Goal: Information Seeking & Learning: Learn about a topic

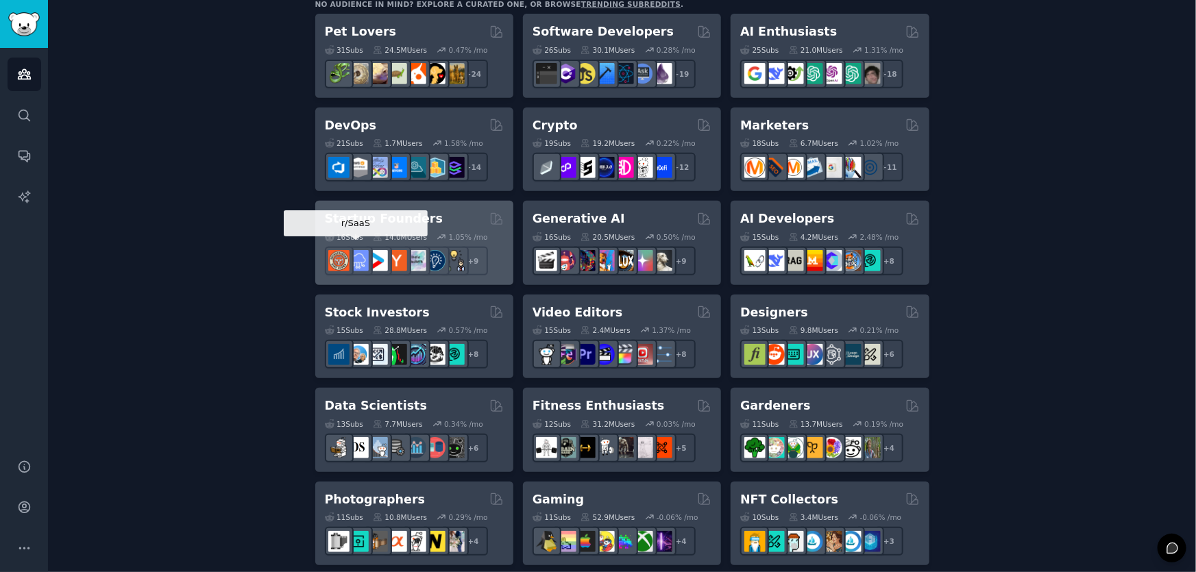
scroll to position [208, 0]
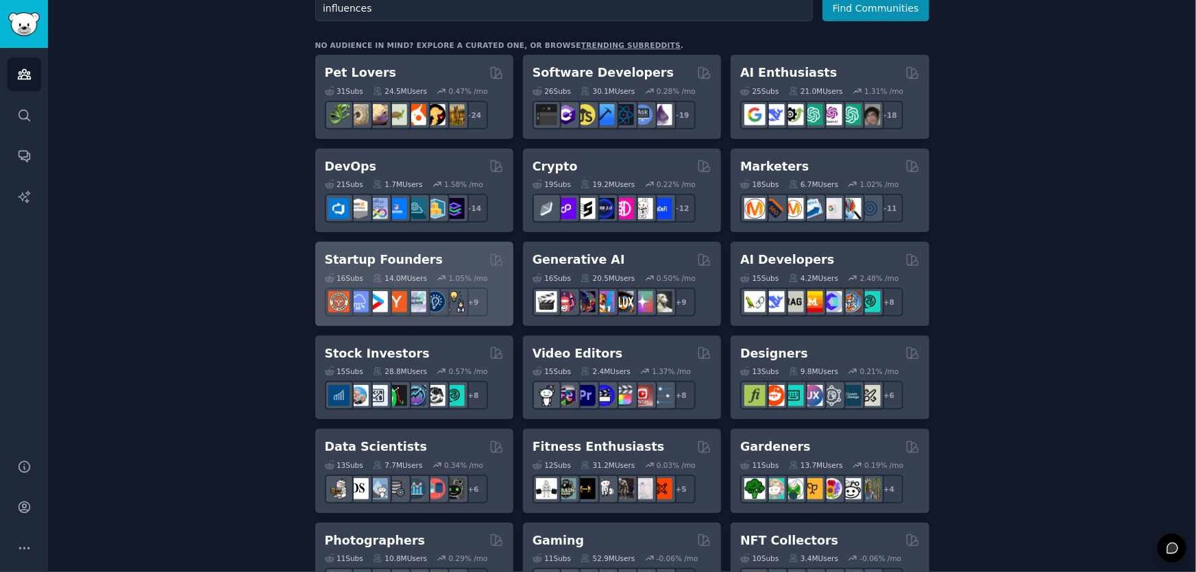
click at [823, 0] on button "Find Communities" at bounding box center [876, 8] width 107 height 25
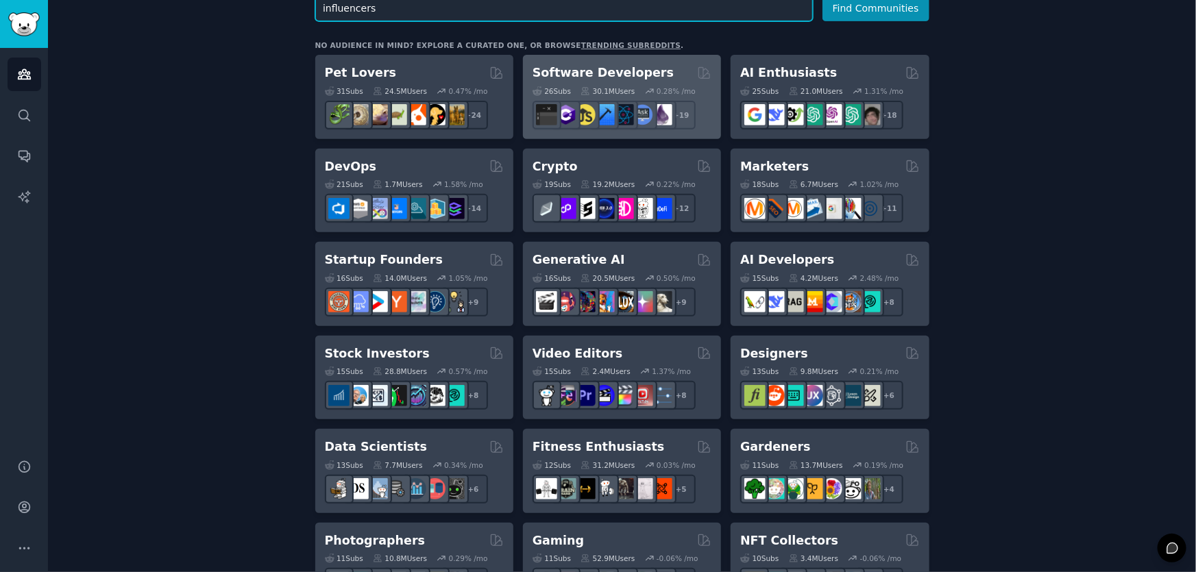
type input "influencers"
click at [823, 0] on button "Find Communities" at bounding box center [876, 8] width 107 height 25
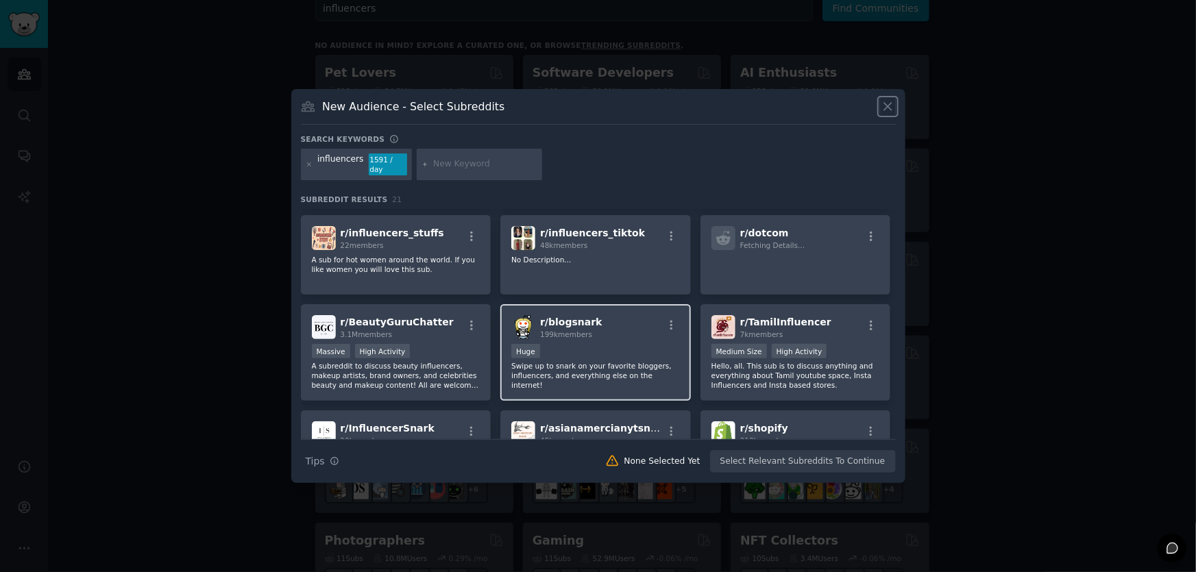
scroll to position [374, 0]
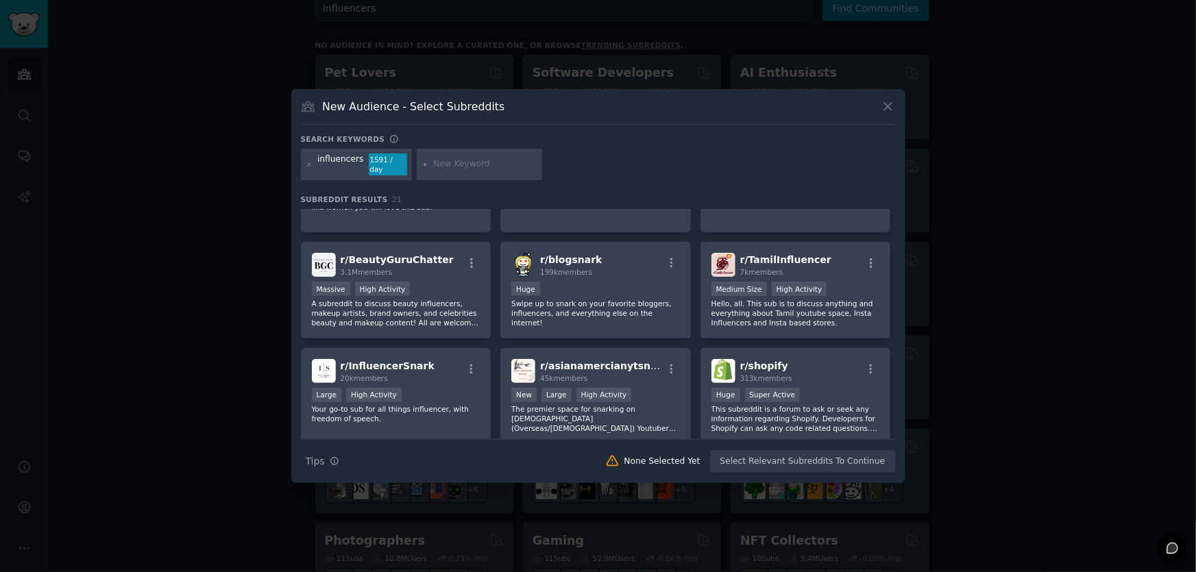
click at [598, 90] on div at bounding box center [598, 286] width 1196 height 572
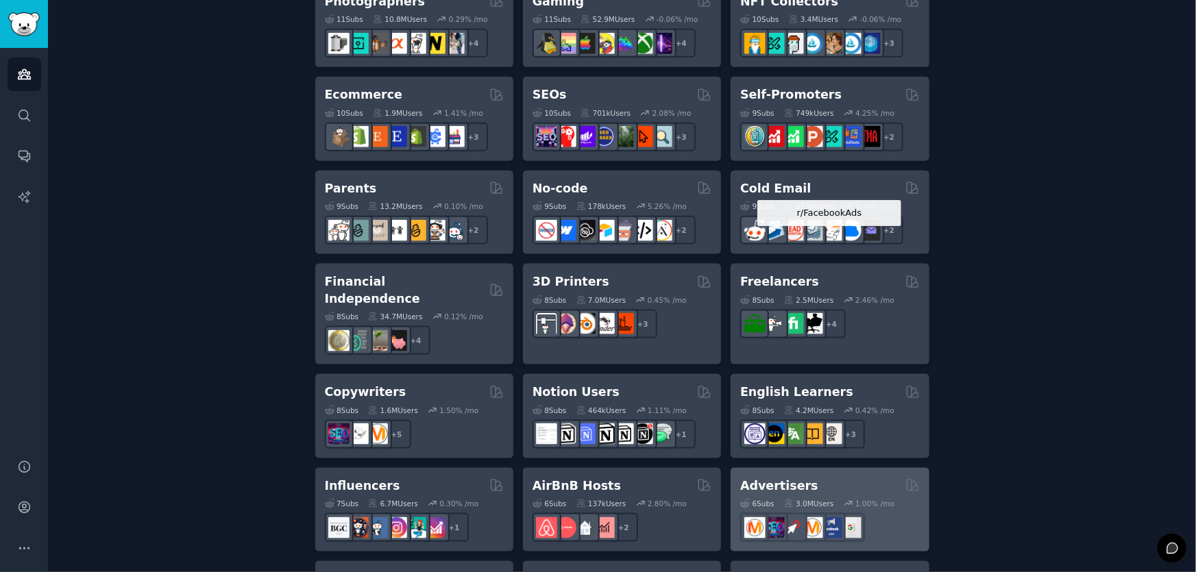
scroll to position [1008, 0]
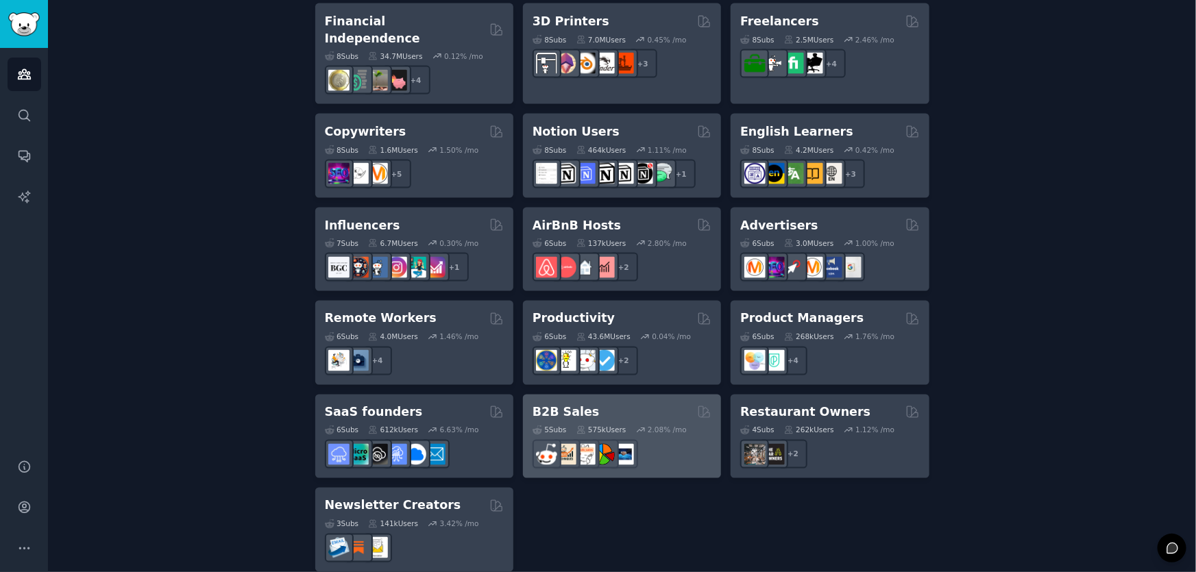
click at [620, 421] on div "5 Sub s 575k Users 2.08 % /mo r/sales" at bounding box center [622, 445] width 179 height 48
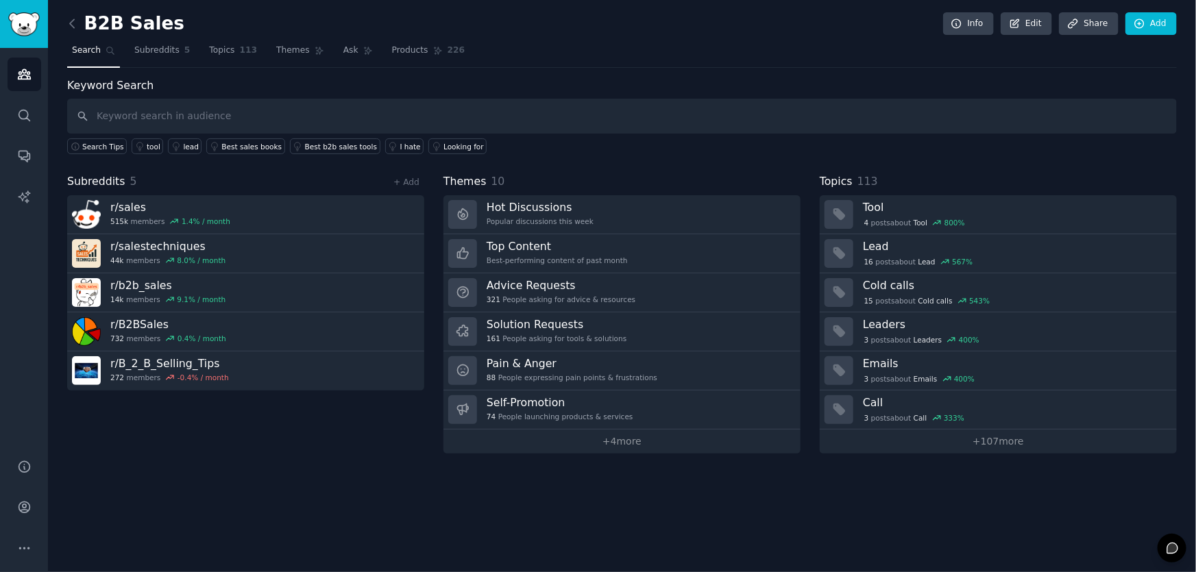
click at [79, 32] on link at bounding box center [75, 24] width 17 height 22
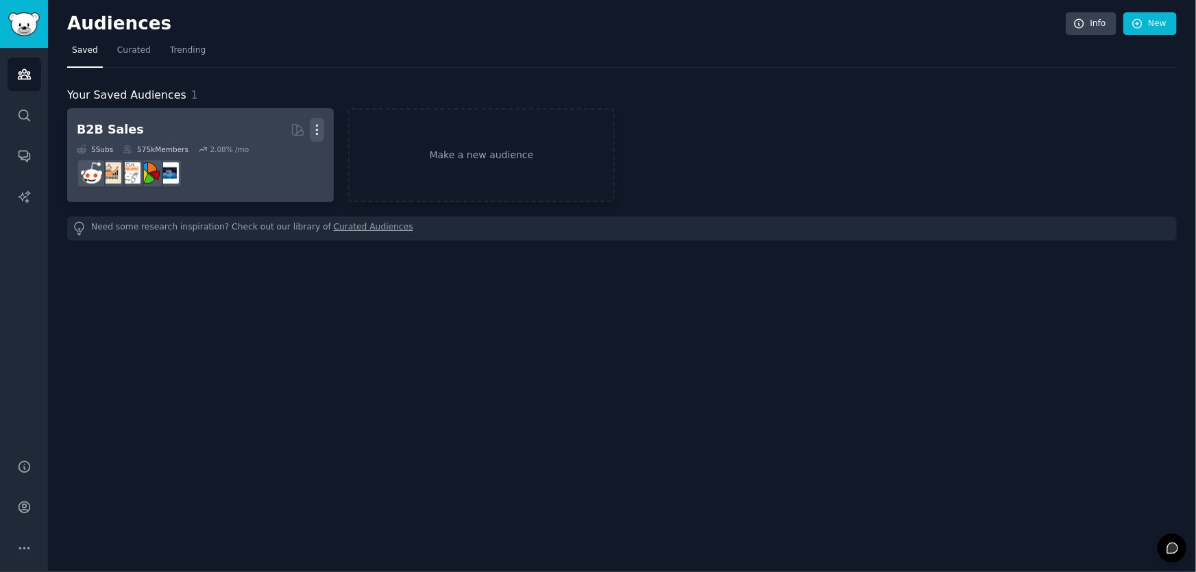
click at [320, 121] on button "More" at bounding box center [317, 130] width 14 height 24
click at [291, 156] on p "Delete" at bounding box center [280, 158] width 32 height 14
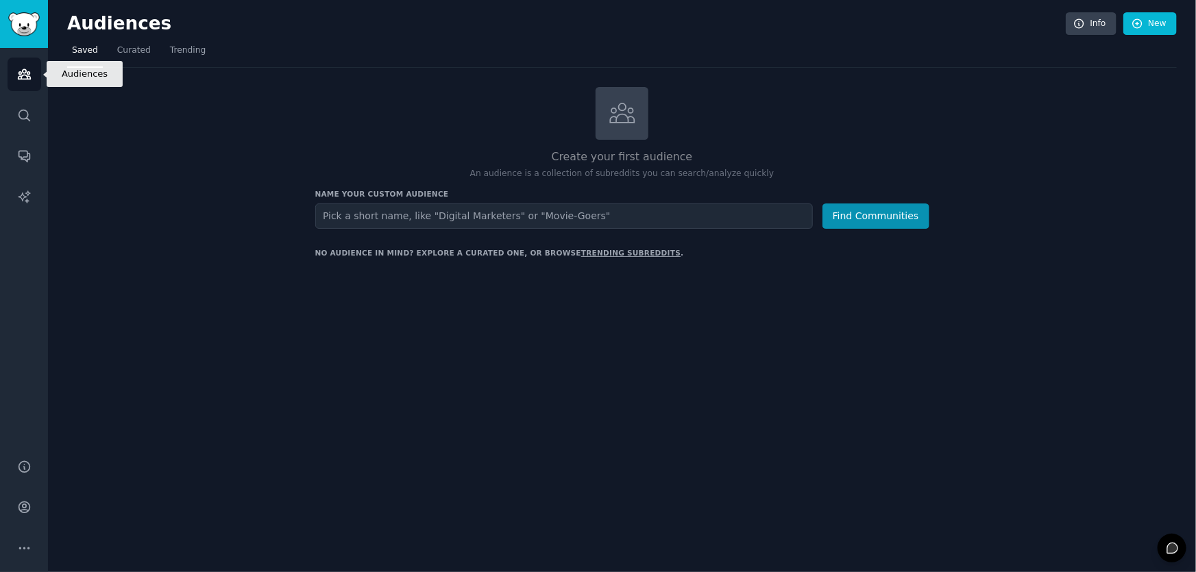
click at [21, 84] on link "Audiences" at bounding box center [25, 75] width 34 height 34
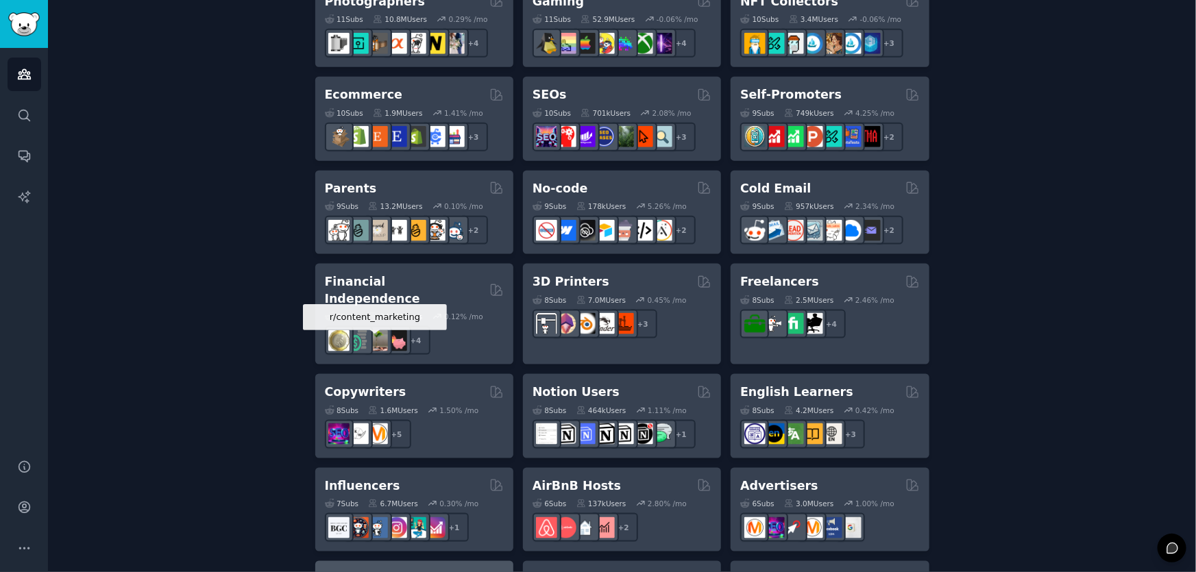
scroll to position [934, 0]
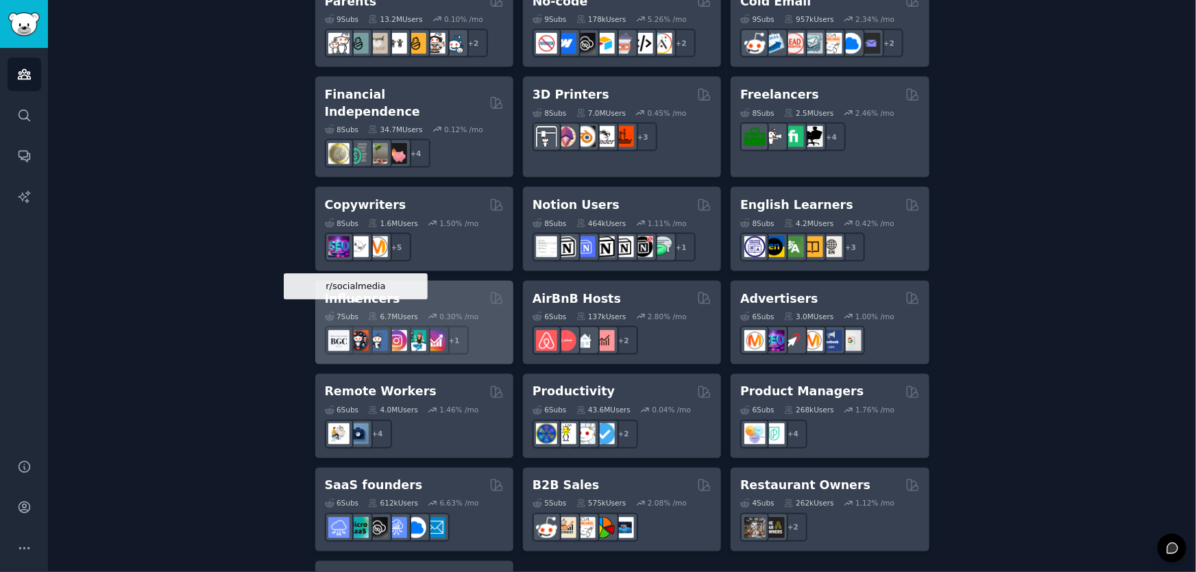
click at [358, 330] on img at bounding box center [358, 340] width 21 height 21
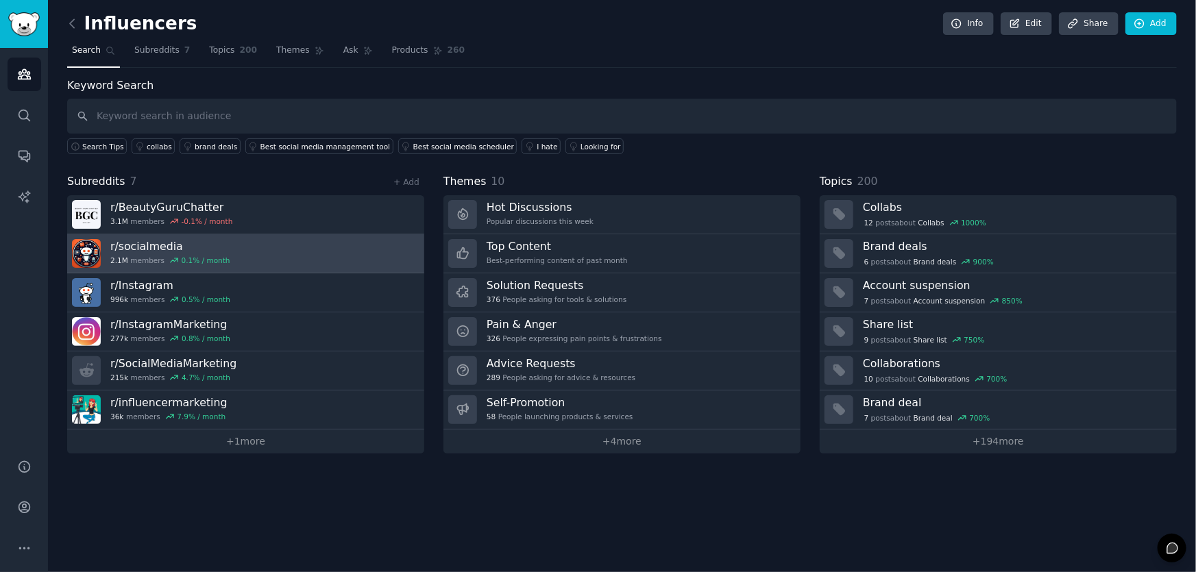
click at [227, 251] on link "r/ socialmedia 2.1M members 0.1 % / month" at bounding box center [245, 253] width 357 height 39
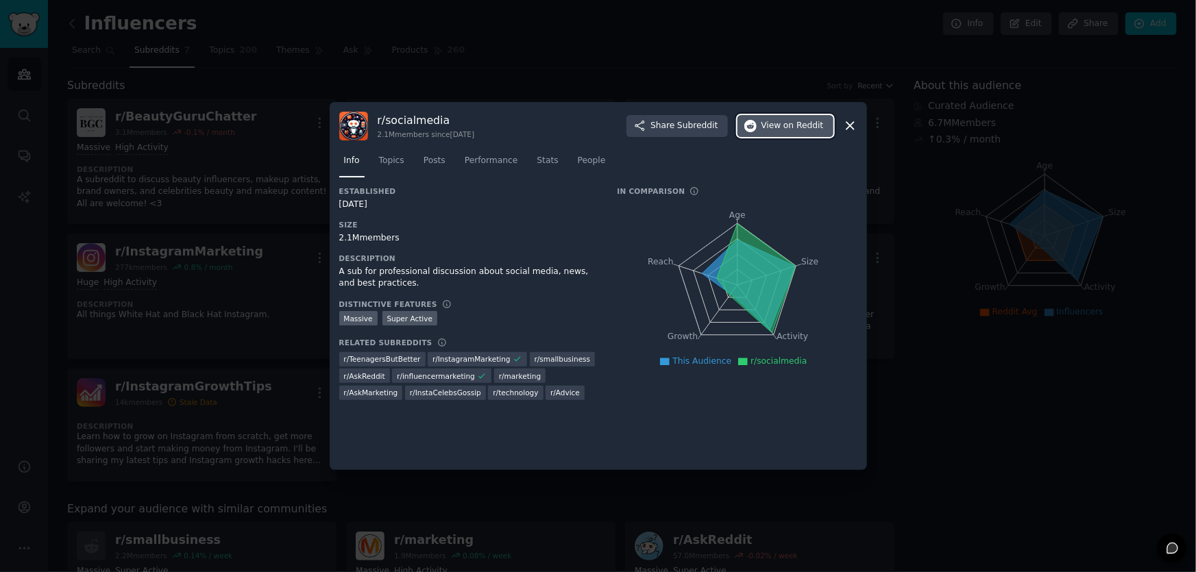
click at [773, 126] on span "View on Reddit" at bounding box center [793, 126] width 62 height 12
click at [399, 569] on div at bounding box center [598, 286] width 1196 height 572
